Goal: Information Seeking & Learning: Learn about a topic

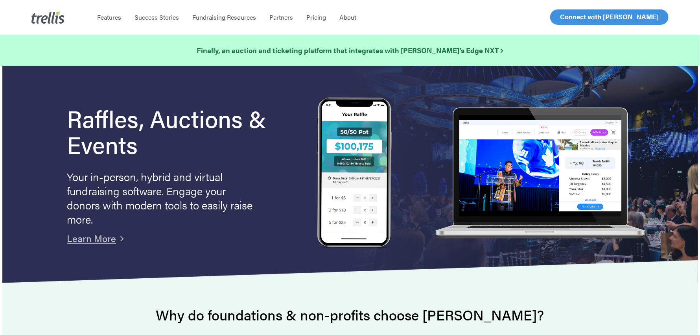
drag, startPoint x: 0, startPoint y: 0, endPoint x: 571, endPoint y: 13, distance: 570.8
click at [571, 13] on span "Log In" at bounding box center [569, 16] width 19 height 9
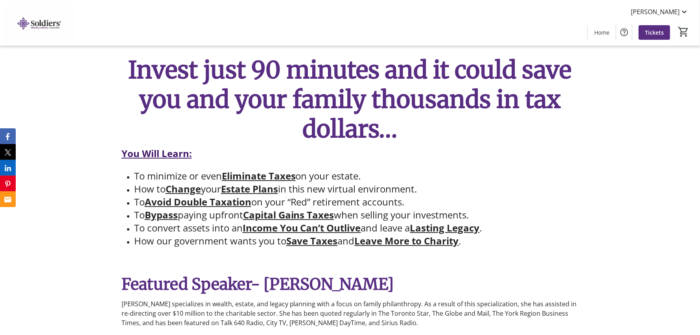
scroll to position [354, 0]
click at [162, 218] on u "Bypass" at bounding box center [161, 214] width 33 height 13
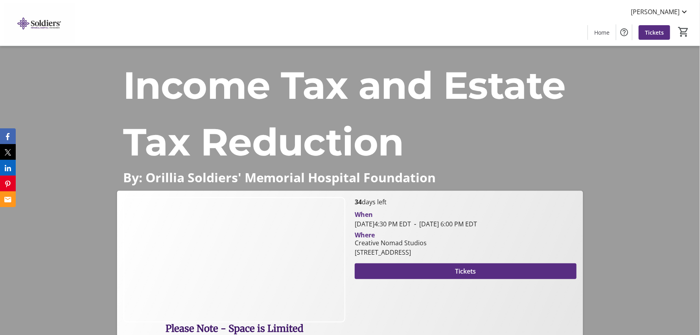
scroll to position [157, 0]
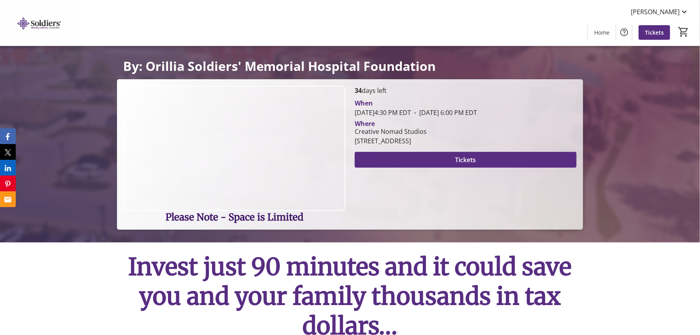
click at [287, 148] on img at bounding box center [235, 148] width 222 height 125
click at [301, 180] on img at bounding box center [235, 148] width 222 height 125
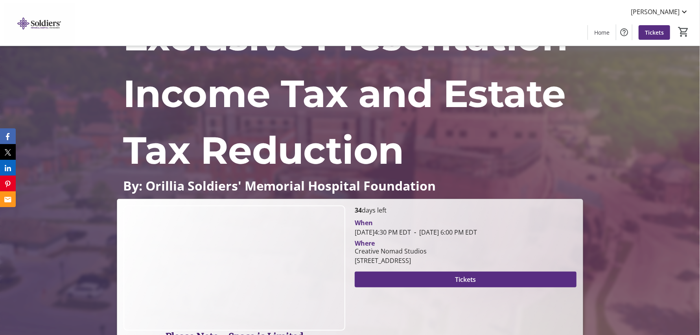
scroll to position [0, 0]
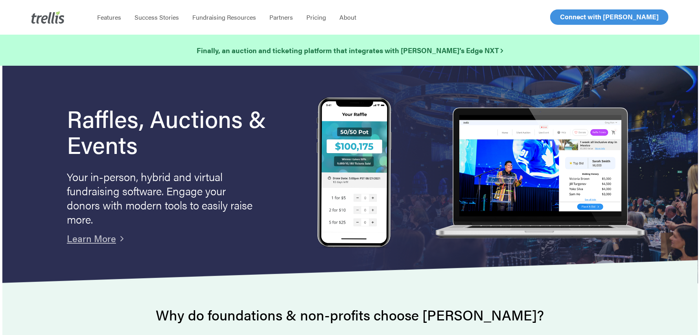
click at [577, 20] on span "Log In" at bounding box center [569, 16] width 19 height 9
